Goal: Information Seeking & Learning: Learn about a topic

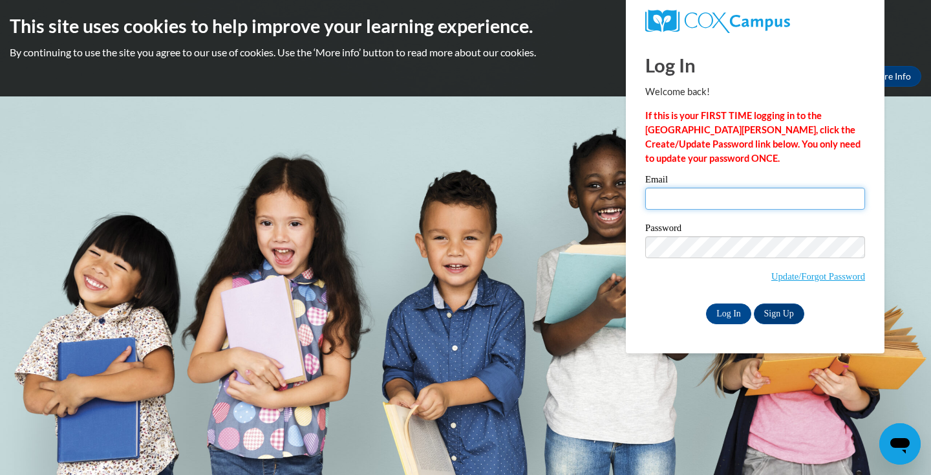
type input "[EMAIL_ADDRESS][DOMAIN_NAME]"
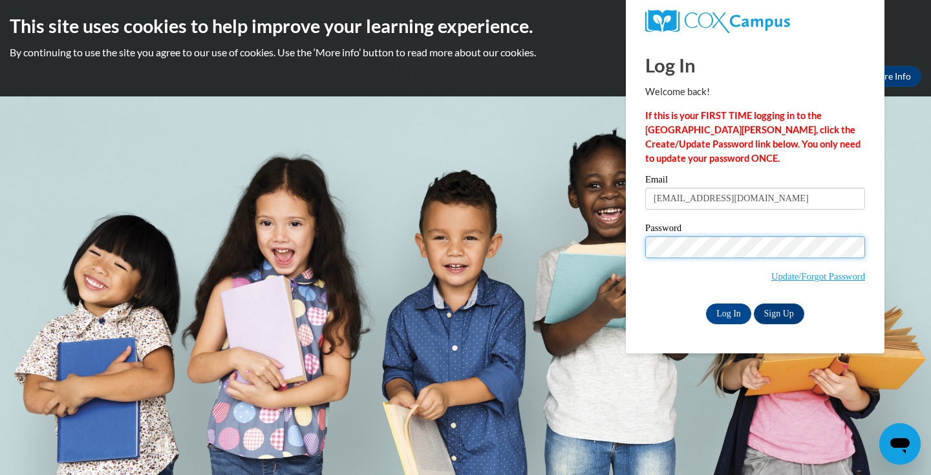
click at [727, 311] on input "Log In" at bounding box center [728, 313] width 45 height 21
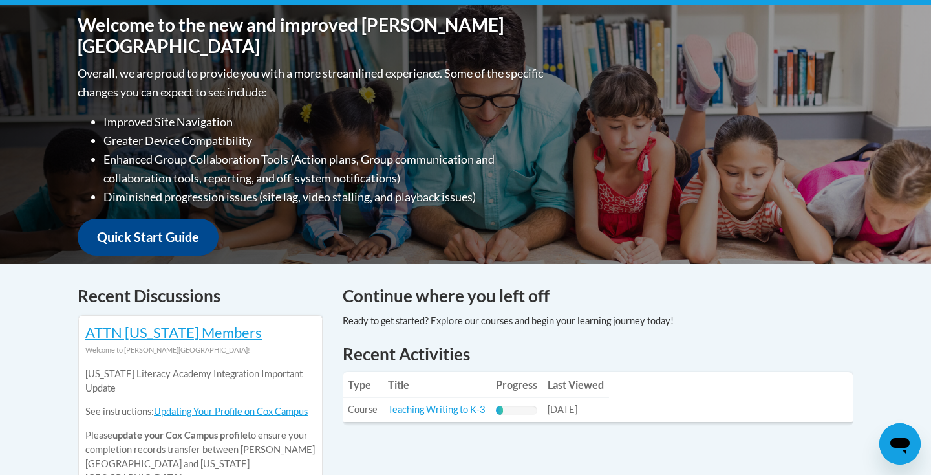
scroll to position [287, 0]
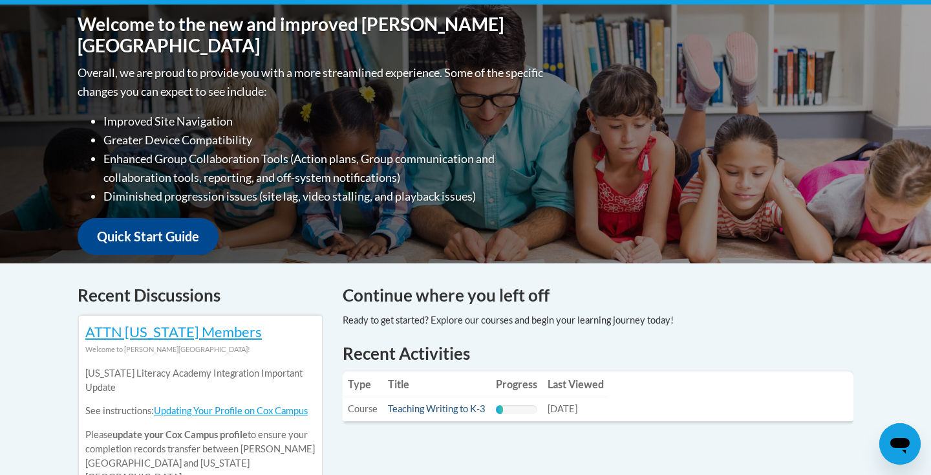
click at [471, 407] on link "Teaching Writing to K-3" at bounding box center [437, 408] width 98 height 11
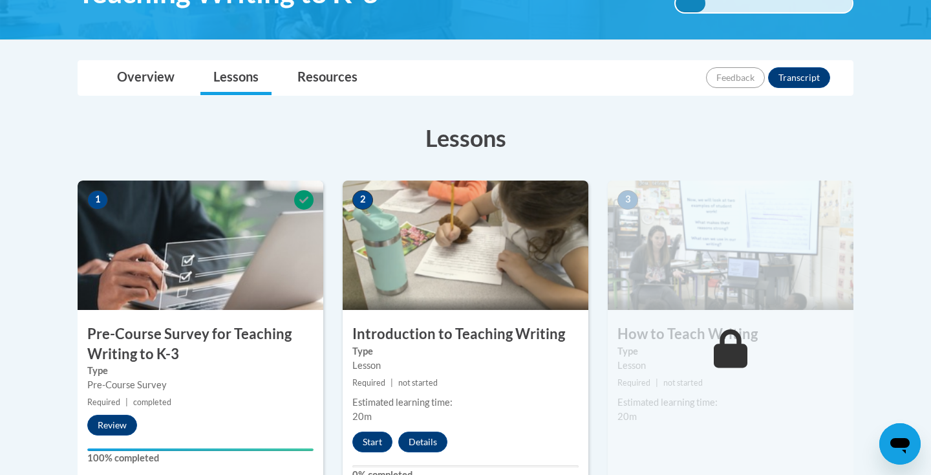
scroll to position [392, 0]
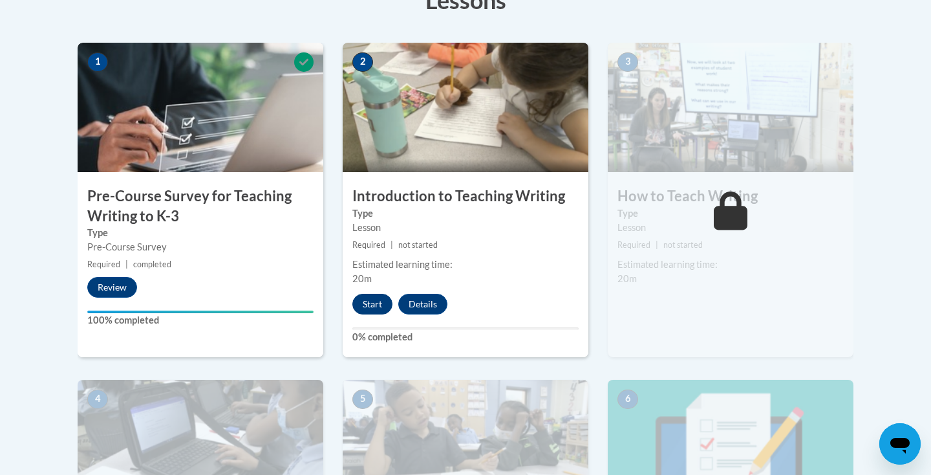
click at [383, 301] on button "Start" at bounding box center [372, 303] width 40 height 21
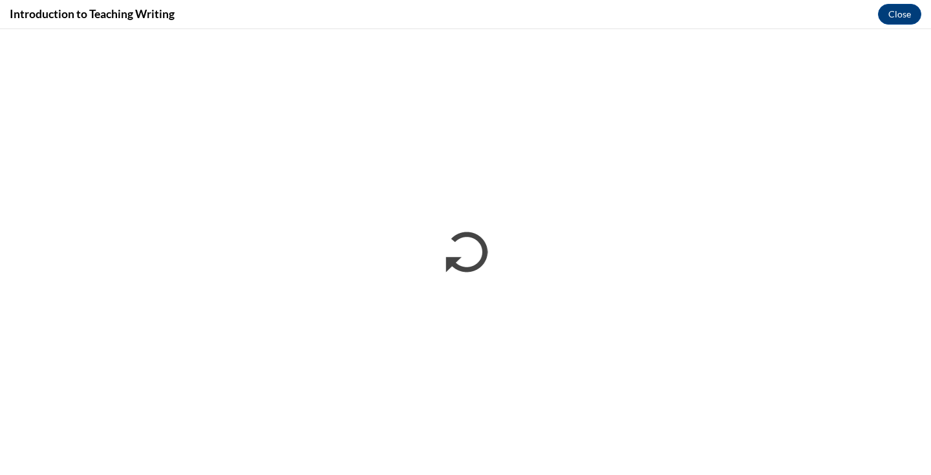
scroll to position [0, 0]
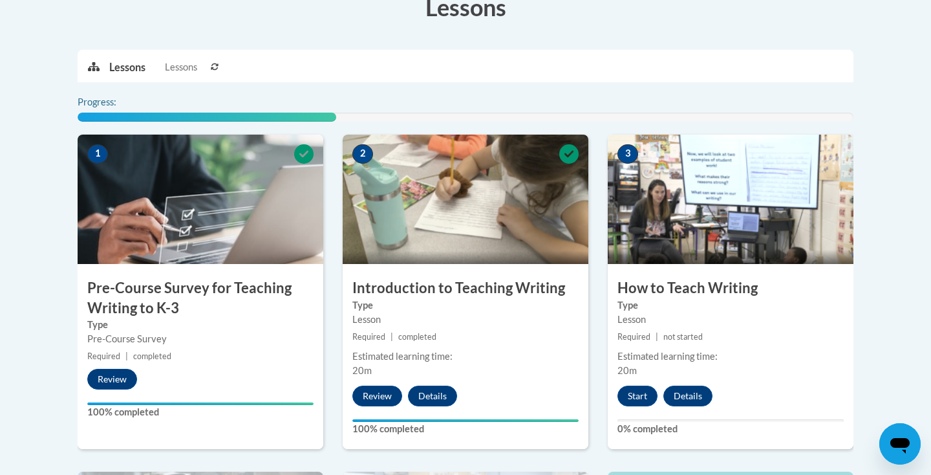
scroll to position [384, 0]
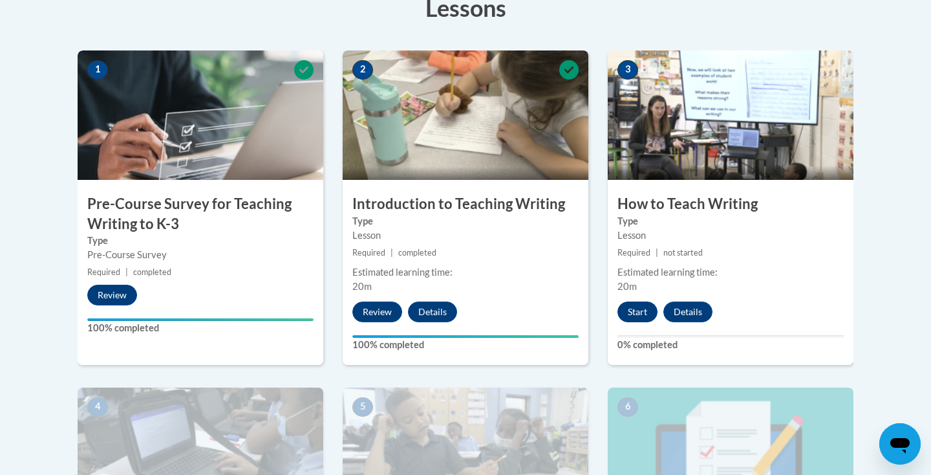
click at [641, 303] on button "Start" at bounding box center [637, 311] width 40 height 21
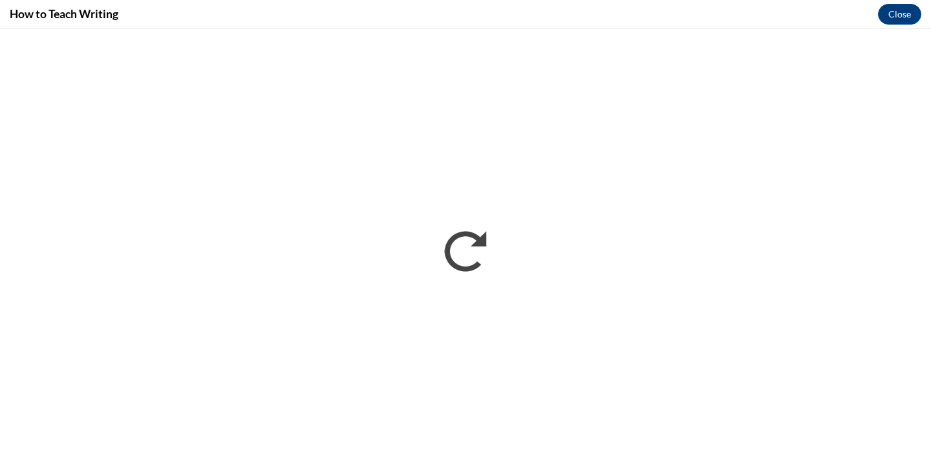
scroll to position [0, 0]
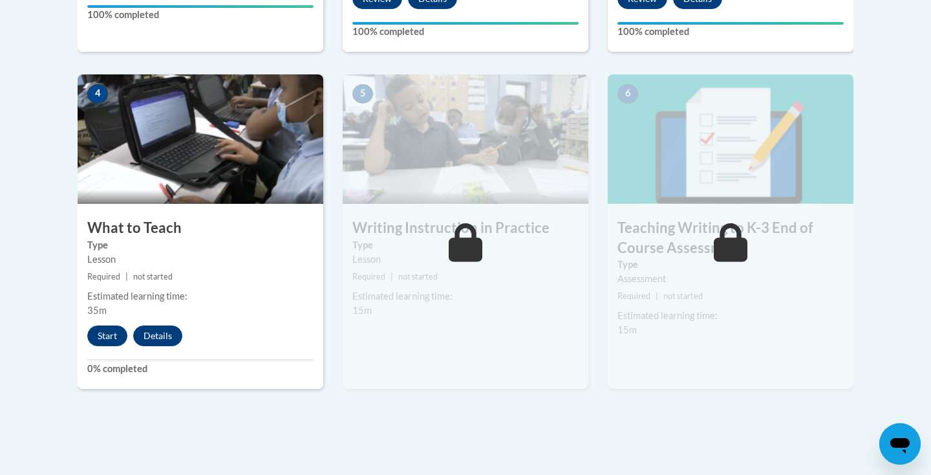
scroll to position [699, 0]
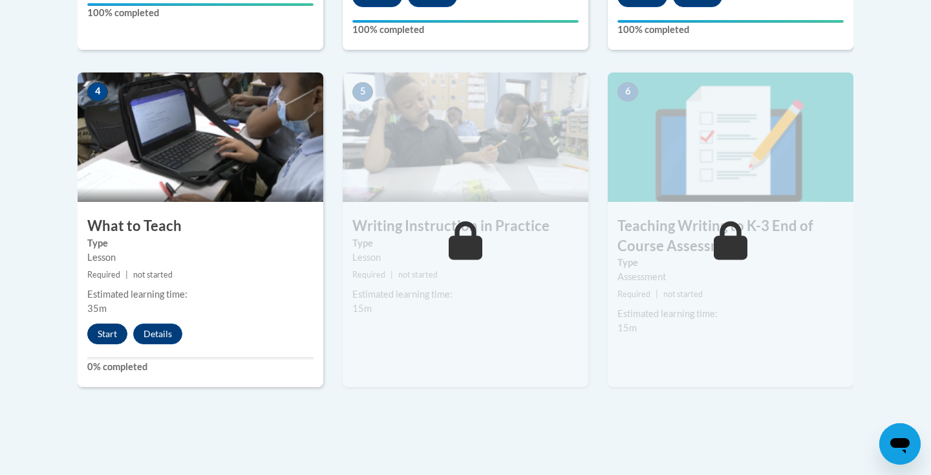
click at [91, 333] on button "Start" at bounding box center [107, 333] width 40 height 21
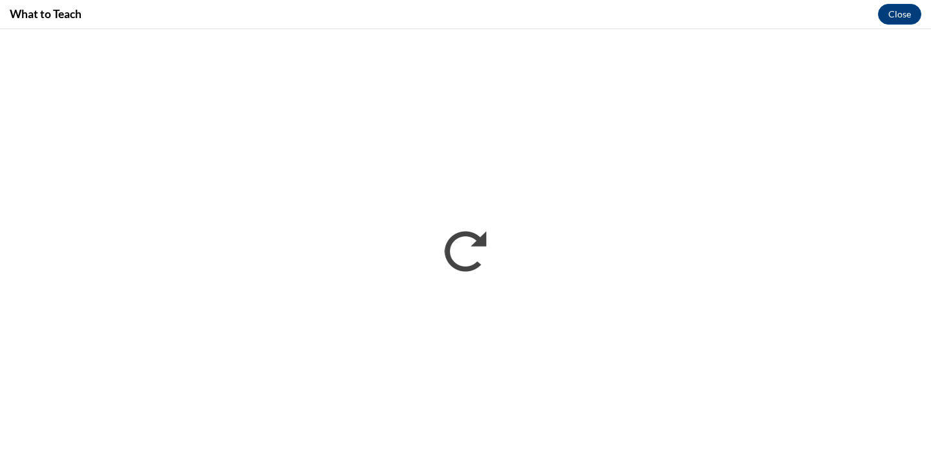
scroll to position [0, 0]
